Goal: Information Seeking & Learning: Find specific fact

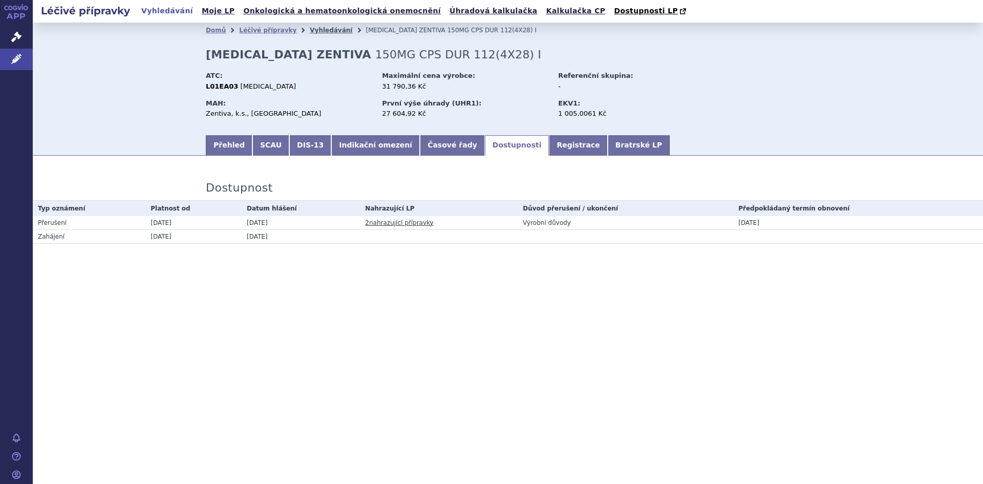
click at [314, 32] on link "Vyhledávání" at bounding box center [331, 30] width 42 height 7
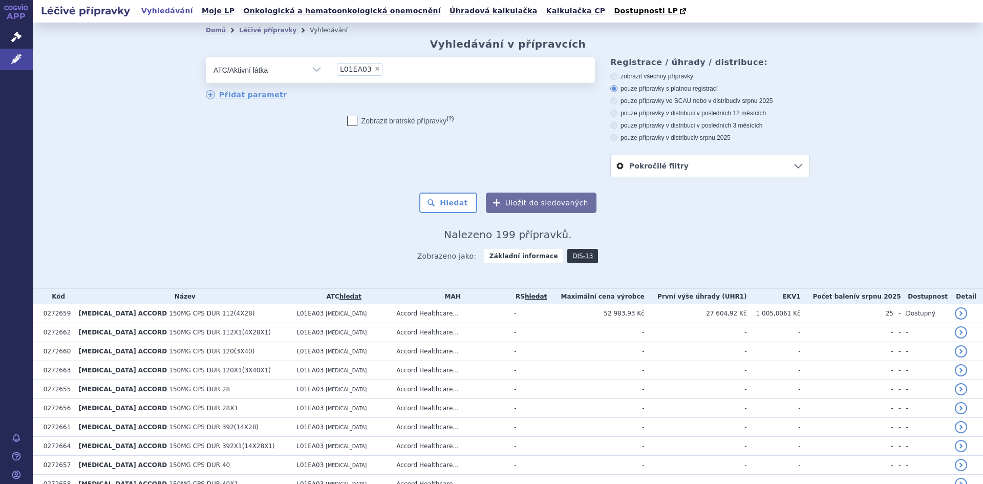
click at [374, 68] on span "×" at bounding box center [377, 69] width 6 height 6
click at [329, 68] on select "L01EA03" at bounding box center [329, 70] width 1 height 26
select select
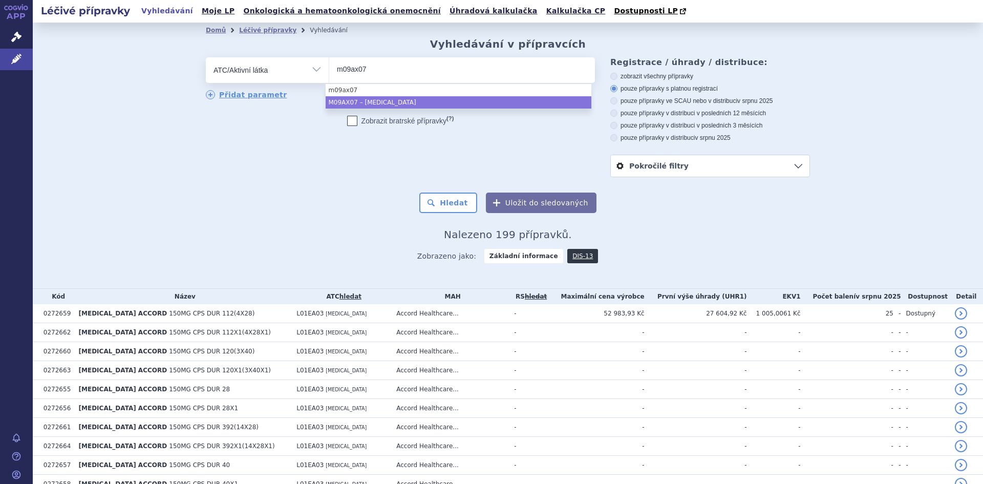
type input "m09ax07"
select select "M09AX07"
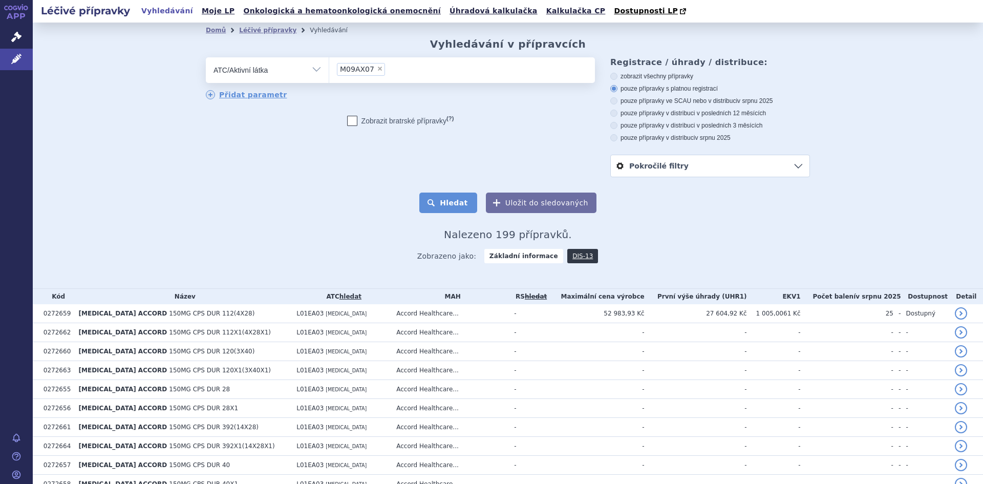
click at [459, 207] on button "Hledat" at bounding box center [448, 203] width 58 height 20
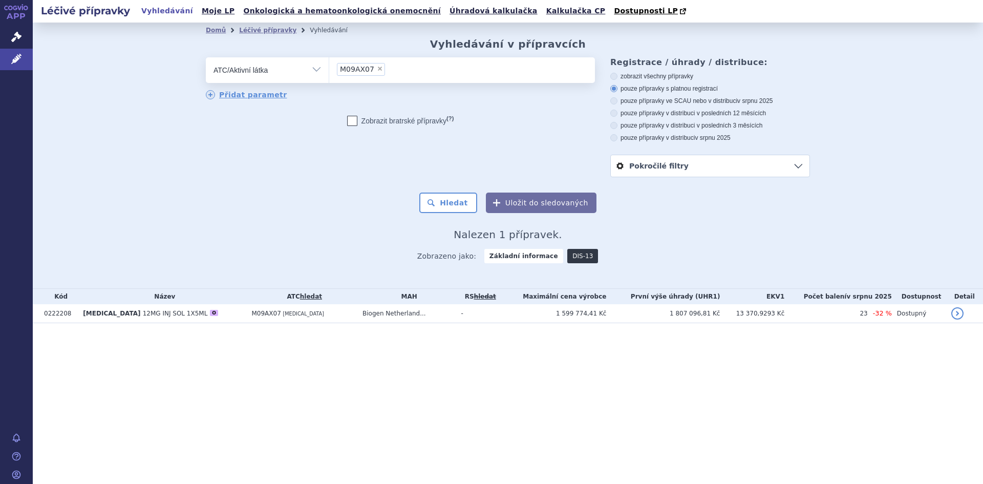
click at [576, 257] on link "DIS-13" at bounding box center [582, 256] width 31 height 14
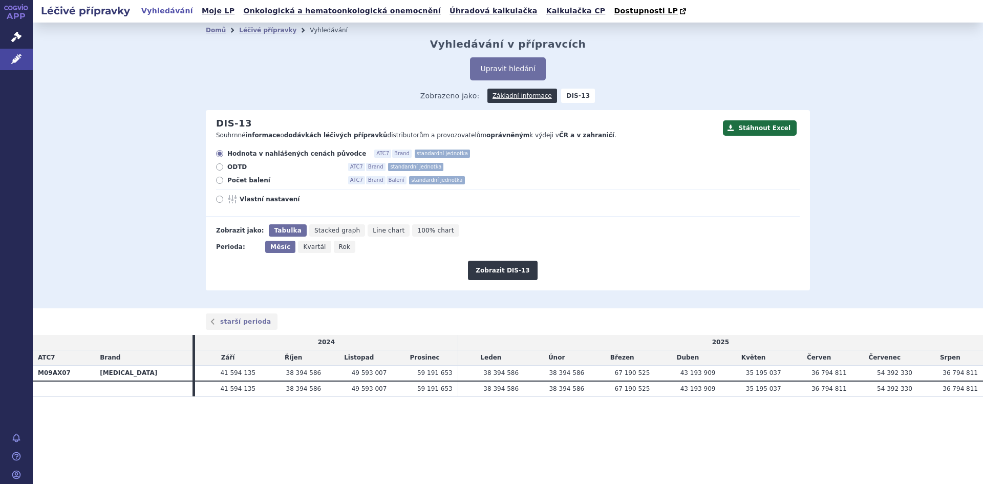
click at [221, 182] on icon at bounding box center [219, 180] width 7 height 7
click at [221, 182] on input "Počet balení ATC7 Brand Balení standardní jednotka" at bounding box center [220, 181] width 7 height 7
radio input "true"
click at [339, 246] on span "Rok" at bounding box center [345, 246] width 12 height 7
click at [336, 246] on input "Rok" at bounding box center [337, 244] width 7 height 7
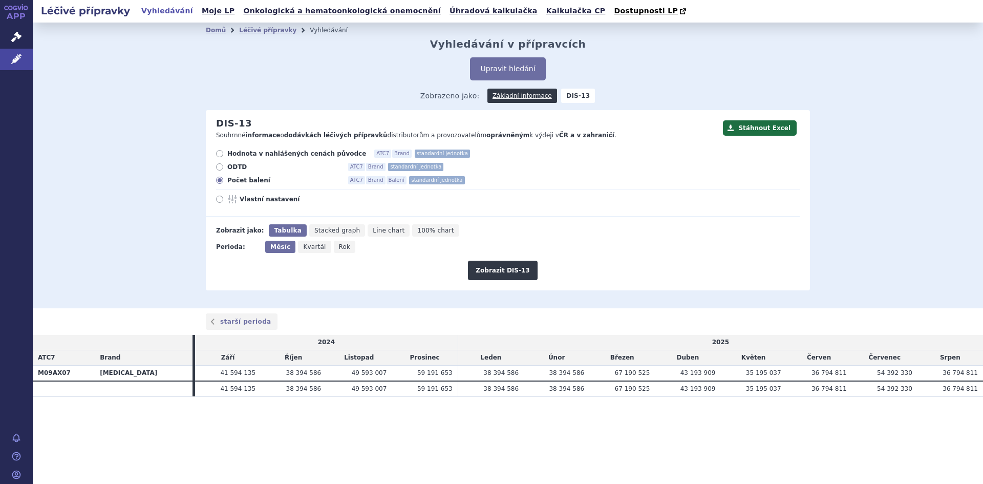
radio input "true"
click at [499, 270] on button "Zobrazit DIS-13" at bounding box center [502, 270] width 69 height 19
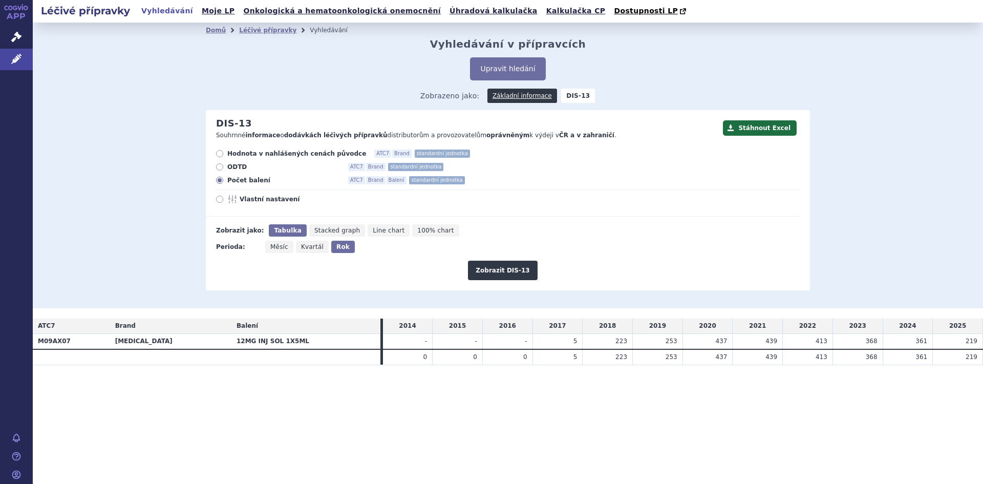
drag, startPoint x: 798, startPoint y: 341, endPoint x: 982, endPoint y: 344, distance: 184.8
click at [982, 344] on tr "M09AX07 SPINRAZA 12MG INJ SOL 1X5ML - - - 5 223 253" at bounding box center [508, 341] width 950 height 15
drag, startPoint x: 924, startPoint y: 381, endPoint x: 891, endPoint y: 455, distance: 80.5
click at [891, 463] on div "Léčivé přípravky Vyhledávání Moje LP Onkologická a hematoonkologická onemocnění…" at bounding box center [508, 242] width 950 height 484
drag, startPoint x: 808, startPoint y: 341, endPoint x: 981, endPoint y: 345, distance: 173.1
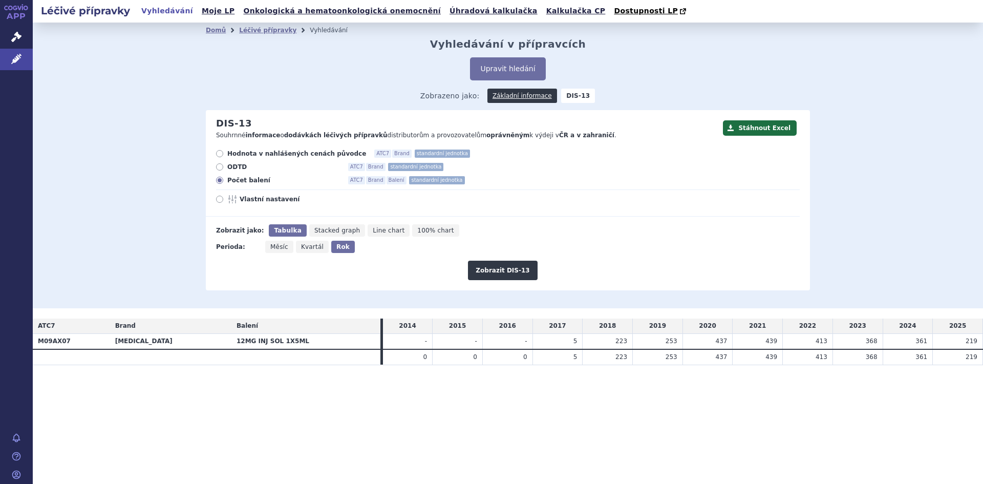
click at [981, 345] on tr "M09AX07 SPINRAZA 12MG INJ SOL 1X5ML - - - 5 223 253" at bounding box center [508, 341] width 950 height 15
copy tr "413 368 361 219"
click at [663, 437] on div "Léčivé přípravky Vyhledávání Moje LP Onkologická a hematoonkologická onemocnění…" at bounding box center [508, 242] width 950 height 484
click at [266, 33] on link "Léčivé přípravky" at bounding box center [267, 30] width 57 height 7
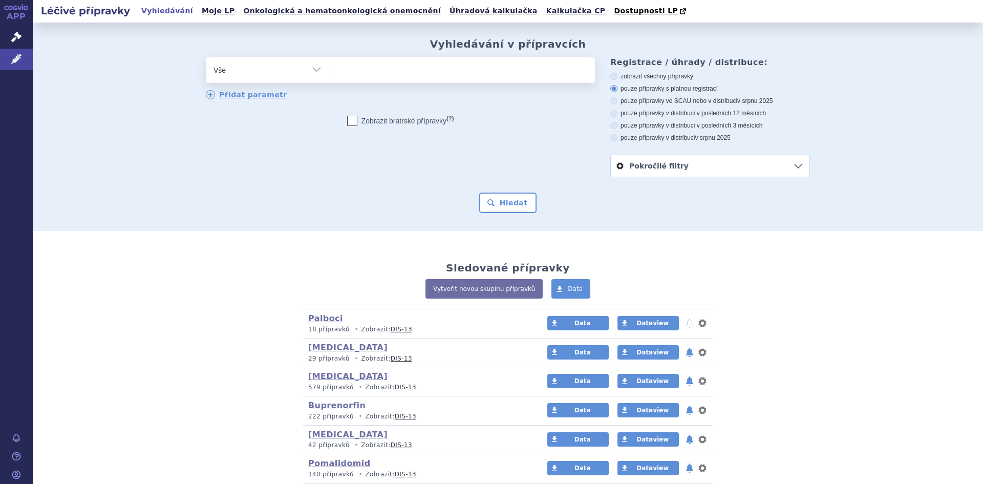
click at [314, 73] on select "Vše Přípravek/SUKL kód MAH VPOIS ATC/Aktivní látka Léková forma Síla" at bounding box center [267, 68] width 123 height 23
select select "filter-atc-group"
click at [206, 58] on select "Vše Přípravek/SUKL kód MAH VPOIS ATC/Aktivní látka Léková forma Síla" at bounding box center [267, 68] width 123 height 23
click at [357, 75] on ul at bounding box center [462, 68] width 266 height 22
click at [329, 75] on select at bounding box center [329, 70] width 1 height 26
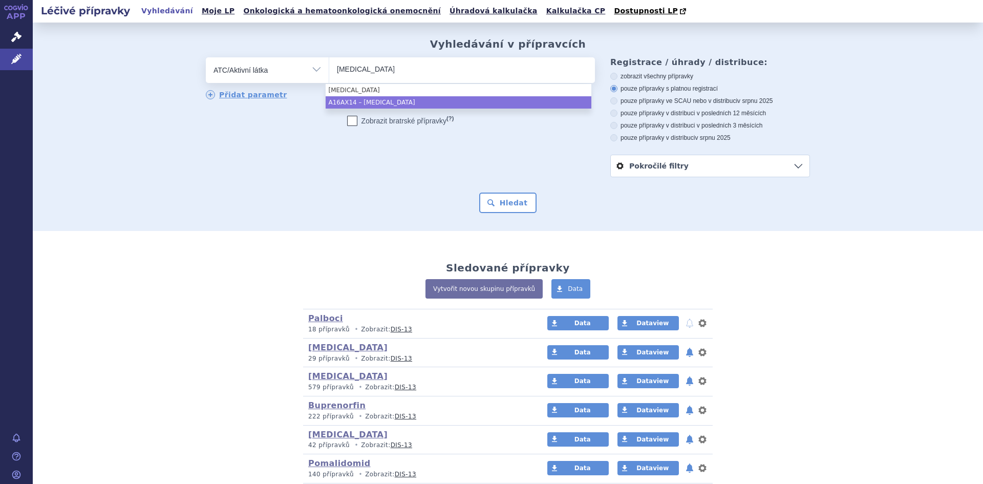
type input "migalastat"
select select "A16AX14"
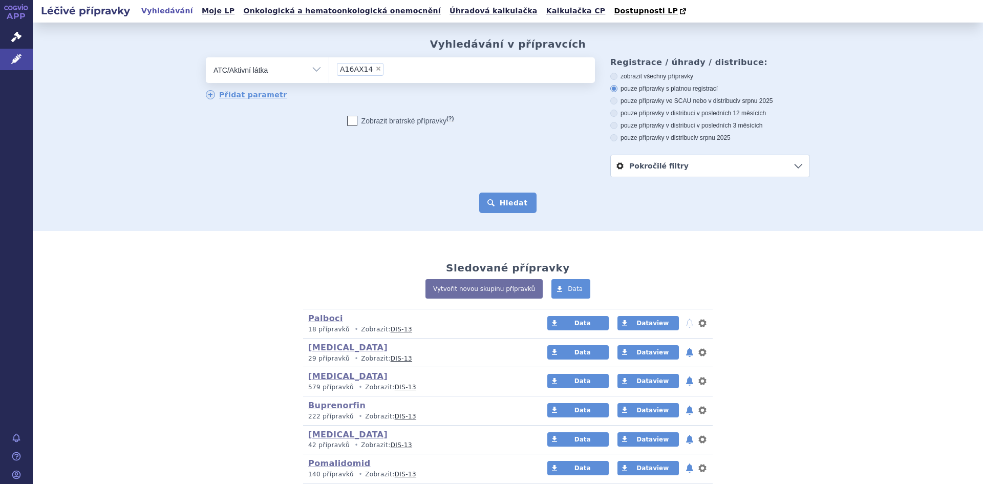
click at [510, 201] on button "Hledat" at bounding box center [508, 203] width 58 height 20
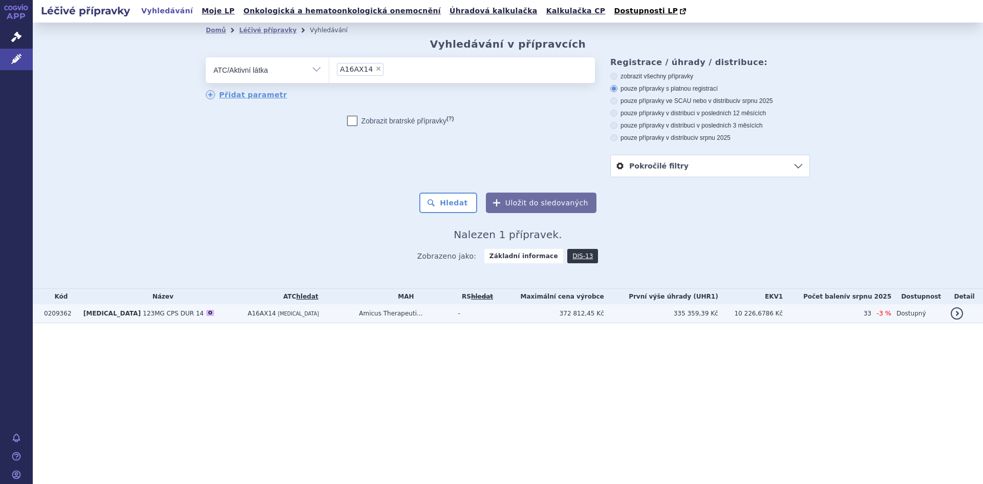
click at [143, 316] on span "123MG CPS DUR 14" at bounding box center [173, 313] width 61 height 7
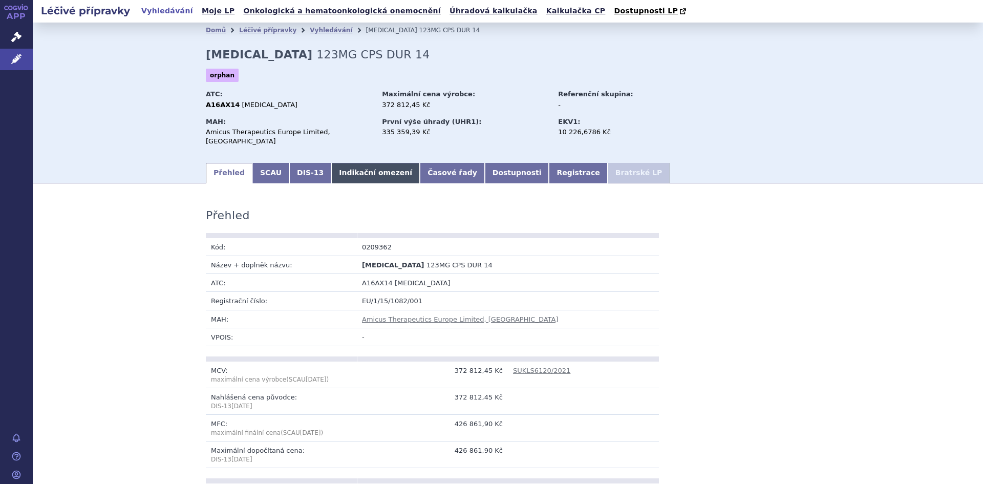
click at [376, 164] on link "Indikační omezení" at bounding box center [375, 173] width 89 height 20
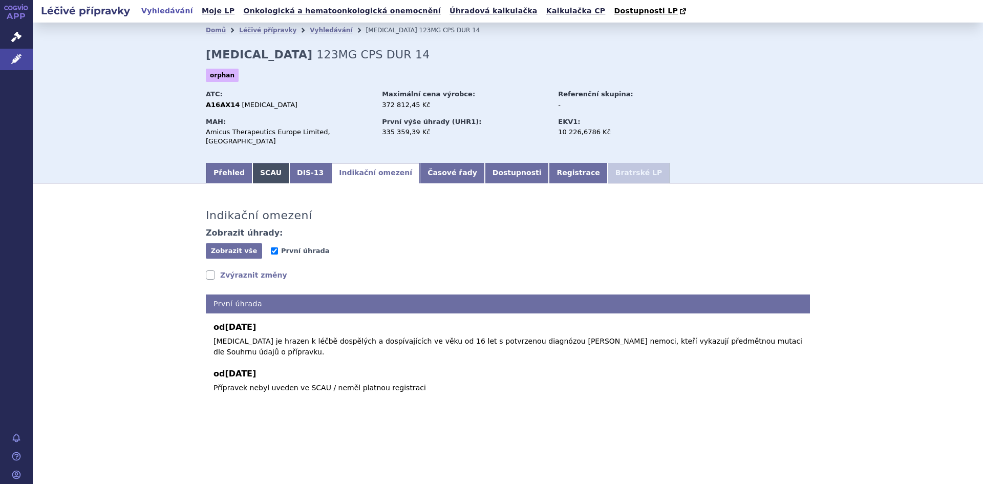
click at [268, 164] on link "SCAU" at bounding box center [270, 173] width 37 height 20
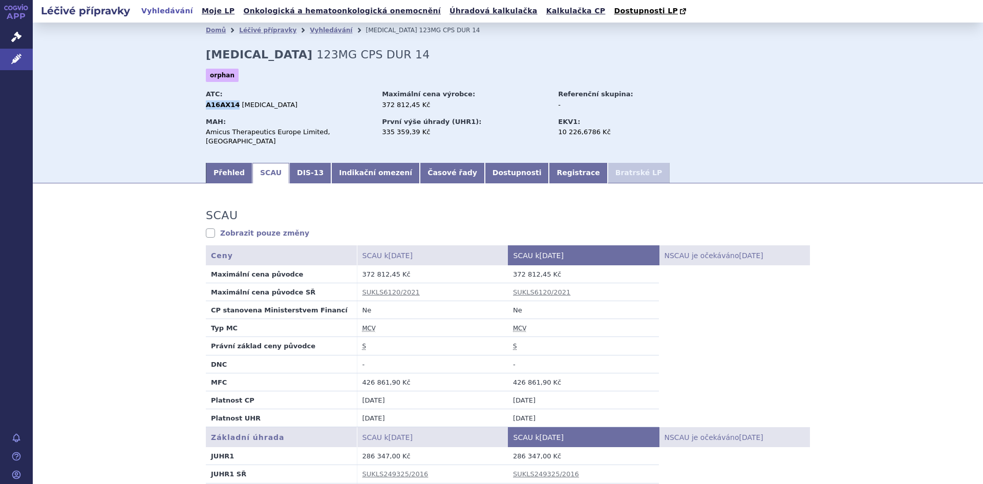
drag, startPoint x: 204, startPoint y: 104, endPoint x: 231, endPoint y: 101, distance: 27.3
click at [231, 101] on div "A16AX14 MIGALASTAT" at bounding box center [289, 104] width 166 height 9
copy strong "A16AX14"
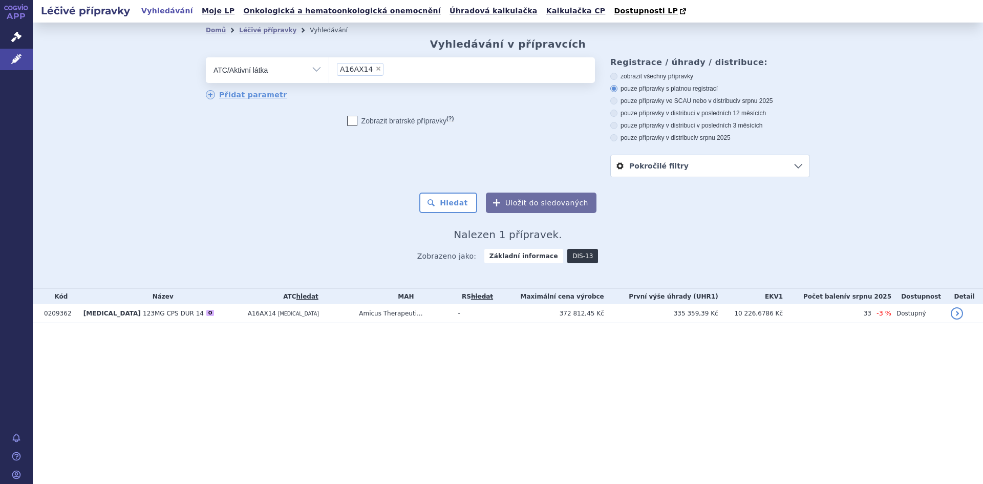
click at [579, 257] on link "DIS-13" at bounding box center [582, 256] width 31 height 14
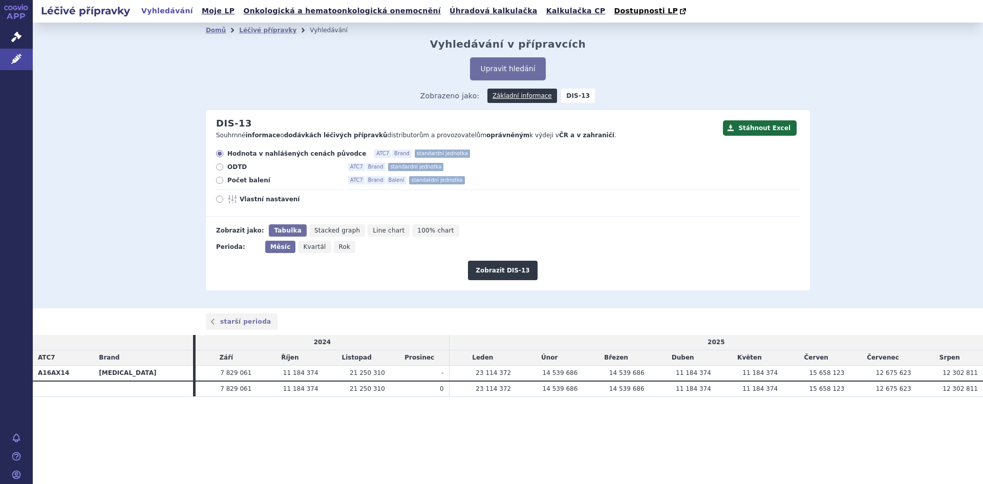
click at [218, 181] on icon at bounding box center [219, 180] width 7 height 7
click at [218, 181] on input "Počet balení ATC7 Brand Balení standardní jednotka" at bounding box center [220, 181] width 7 height 7
radio input "true"
click at [339, 250] on span "Rok" at bounding box center [345, 246] width 12 height 7
click at [338, 247] on input "Rok" at bounding box center [337, 244] width 7 height 7
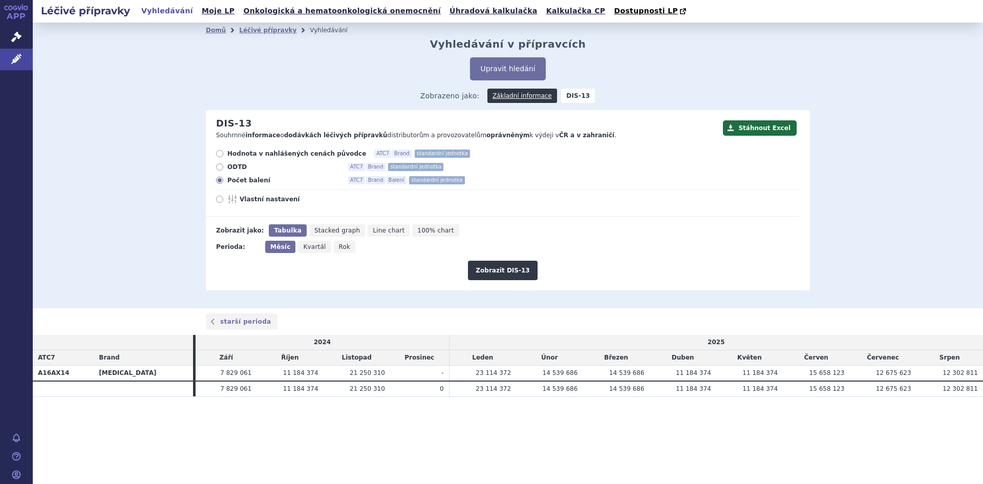
radio input "true"
click at [508, 268] on button "Zobrazit DIS-13" at bounding box center [502, 270] width 69 height 19
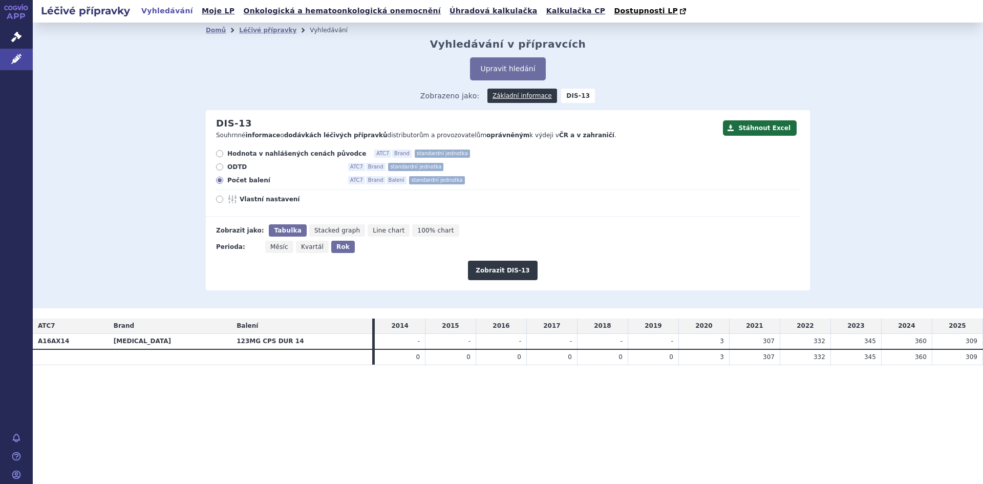
drag, startPoint x: 800, startPoint y: 357, endPoint x: 982, endPoint y: 357, distance: 182.8
click at [982, 357] on tr "0 0 0 0 0 0" at bounding box center [508, 356] width 950 height 15
copy tr "332 345 360 309"
click at [514, 96] on link "Základní informace" at bounding box center [522, 96] width 70 height 14
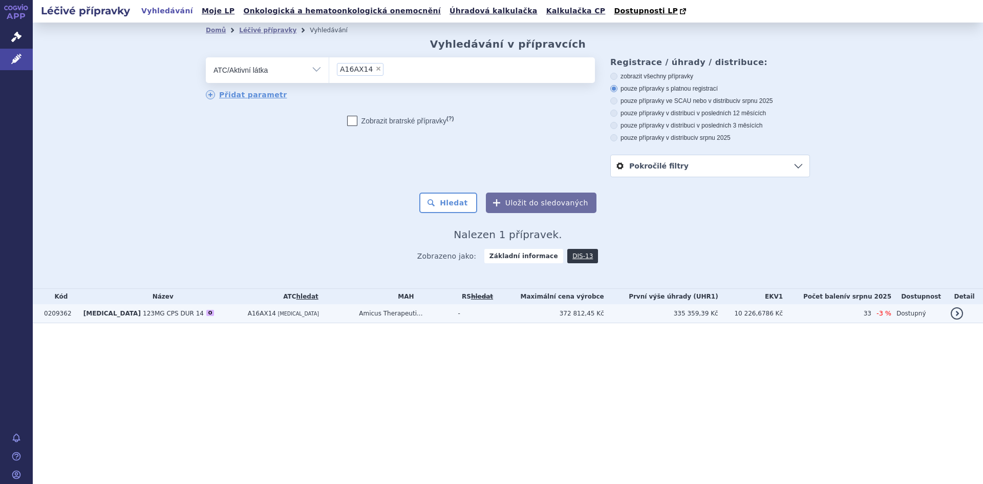
click at [278, 312] on span "[MEDICAL_DATA]" at bounding box center [298, 314] width 41 height 6
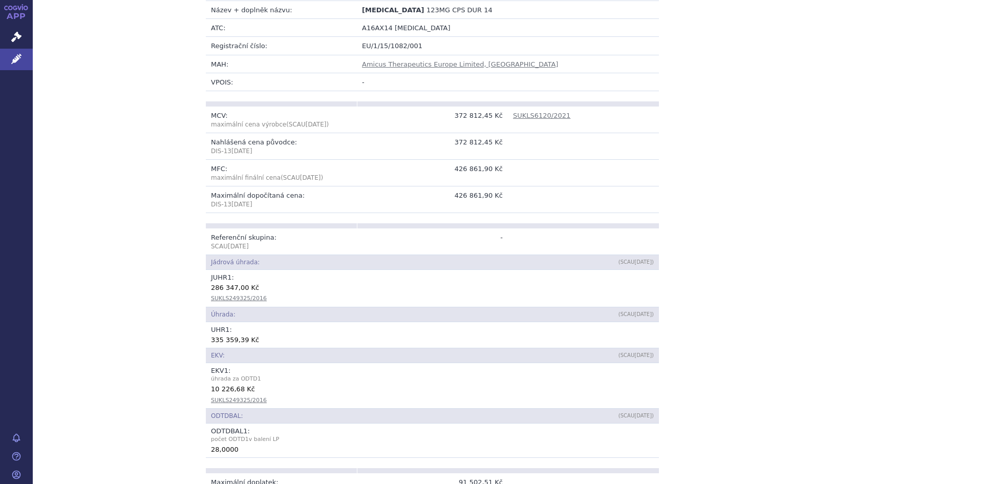
scroll to position [256, 0]
drag, startPoint x: 207, startPoint y: 279, endPoint x: 240, endPoint y: 277, distance: 32.8
click at [240, 281] on div "286 347,00 Kč" at bounding box center [432, 286] width 443 height 10
copy div "286 347,00"
